Goal: Task Accomplishment & Management: Use online tool/utility

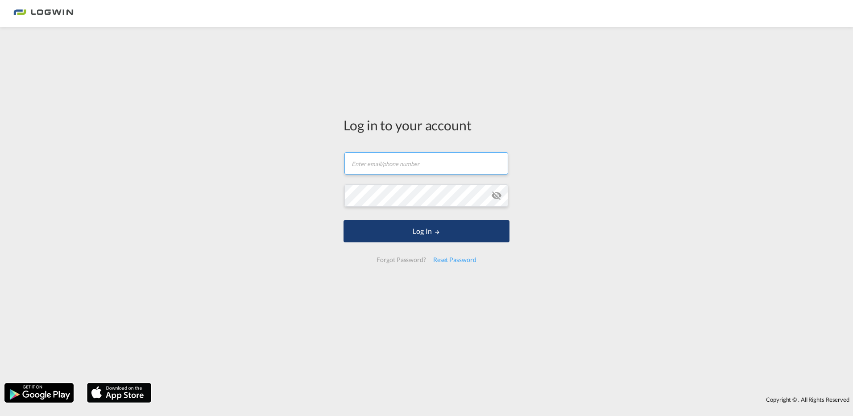
type input "[PERSON_NAME][EMAIL_ADDRESS][DOMAIN_NAME]"
click at [387, 236] on button "Log In" at bounding box center [427, 231] width 166 height 22
